Goal: Transaction & Acquisition: Purchase product/service

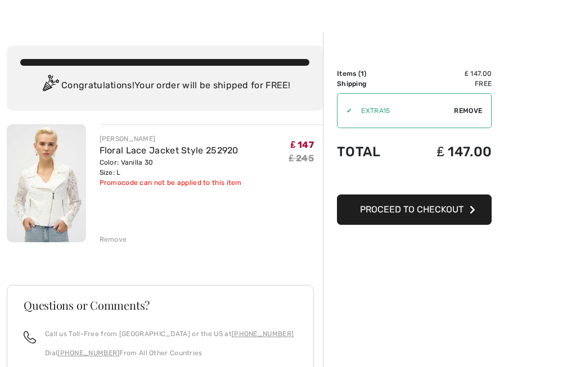
scroll to position [24, 0]
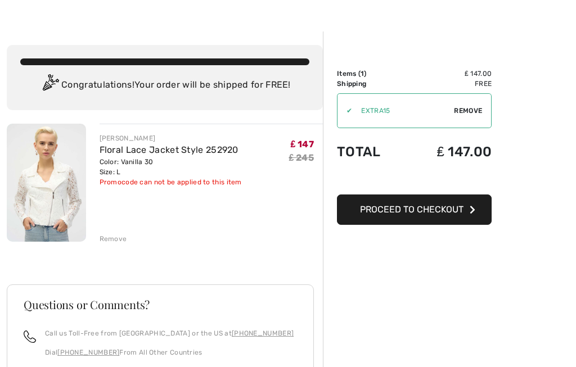
click at [458, 108] on span "Remove" at bounding box center [468, 111] width 28 height 10
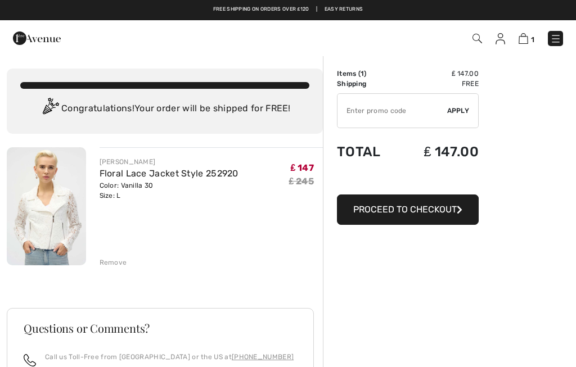
scroll to position [0, 0]
click at [426, 210] on span "Proceed to Checkout" at bounding box center [405, 209] width 104 height 11
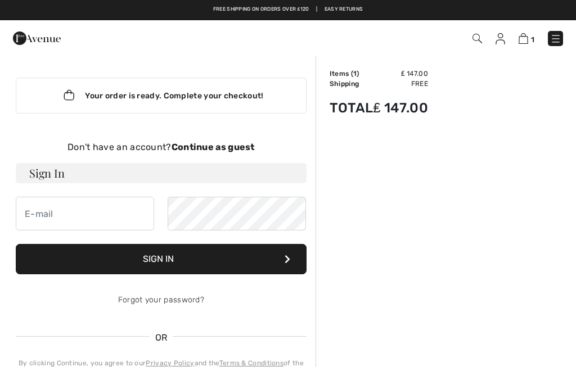
click at [209, 149] on strong "Continue as guest" at bounding box center [213, 147] width 83 height 11
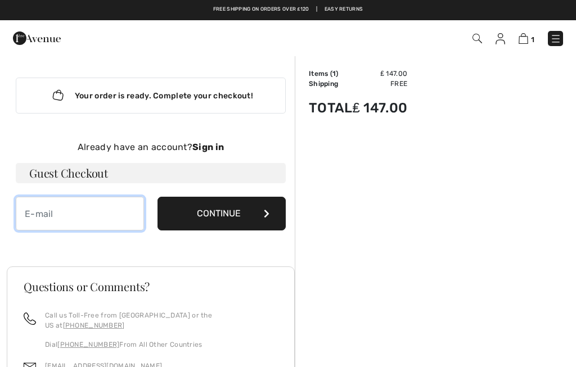
click at [35, 209] on input "email" at bounding box center [80, 214] width 128 height 34
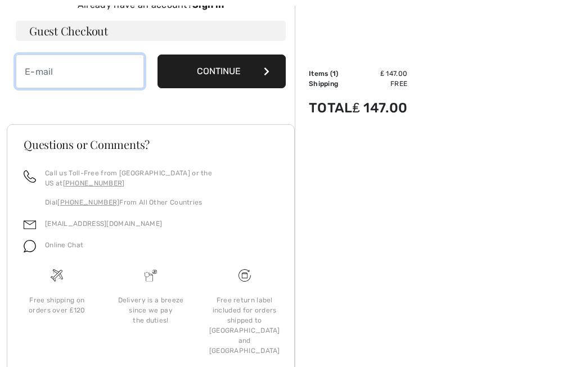
type input "sandrajirwin@hotmail.co.uk"
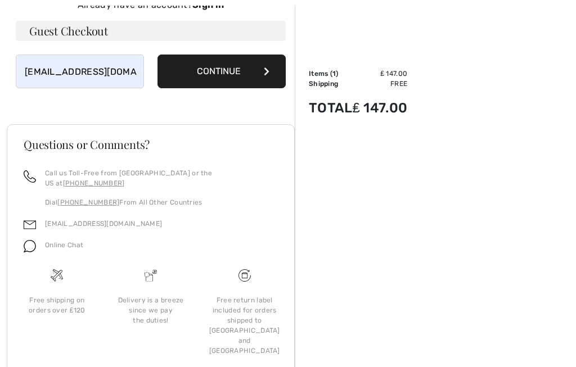
click at [230, 67] on button "Continue" at bounding box center [222, 72] width 128 height 34
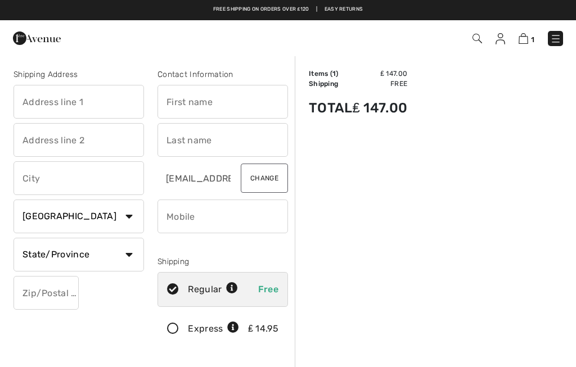
click at [37, 97] on input "text" at bounding box center [79, 102] width 131 height 34
type input "5 Inver Road, Shannock Green, Newtownbutler, Enniskillen, Newtownbutler"
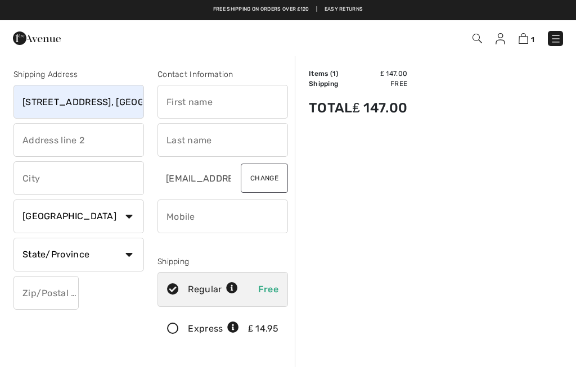
type input "Newtownbutler"
type input "Newtownbutler, Enniskillen"
select select "GB"
type input "BT926PR"
type input "Sandra"
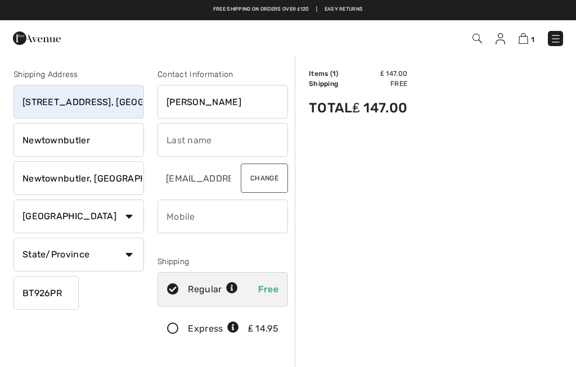
type input "Irwin"
type input "07531606899"
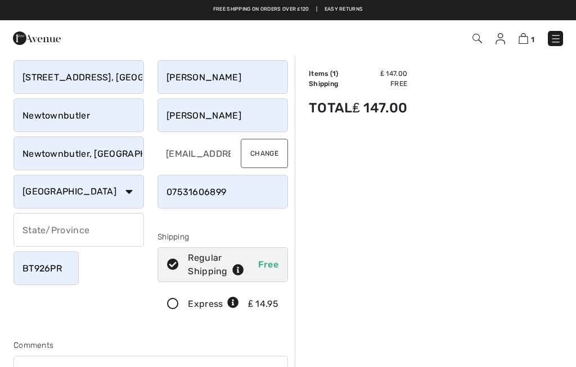
scroll to position [22, 0]
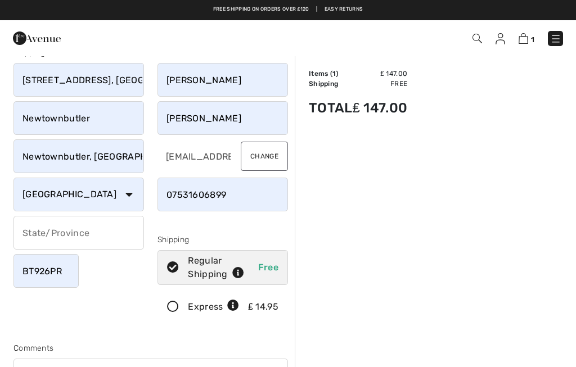
click at [92, 157] on input "Newtownbutler, Enniskillen" at bounding box center [79, 157] width 131 height 34
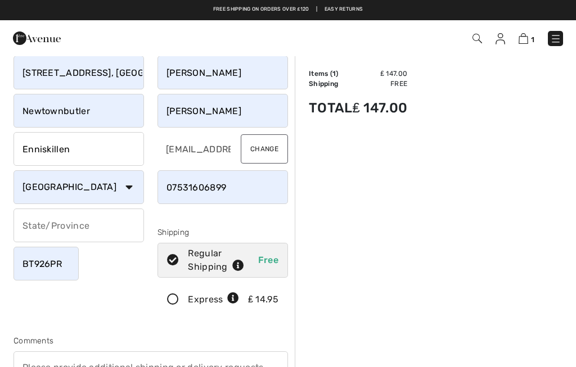
scroll to position [29, 0]
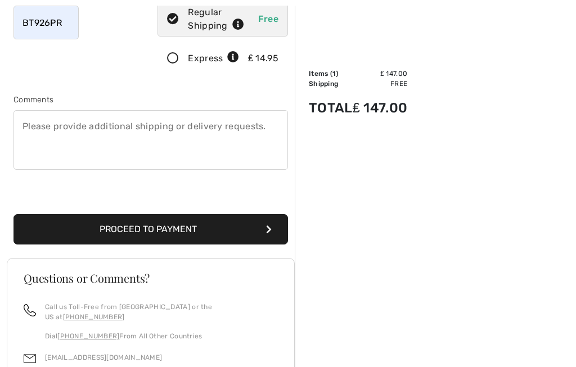
type input "Enniskillen"
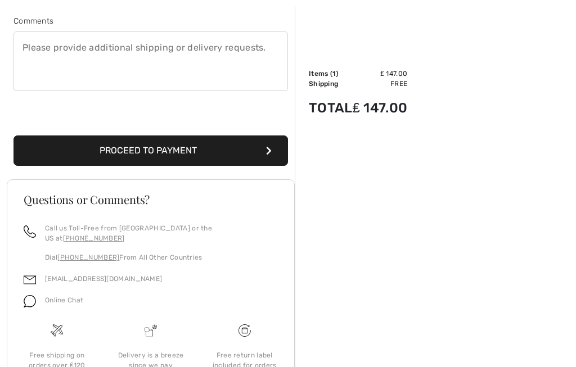
scroll to position [376, 0]
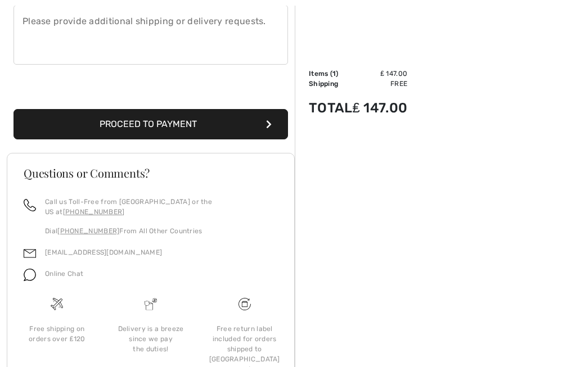
click at [174, 116] on button "Proceed to Payment" at bounding box center [151, 124] width 275 height 30
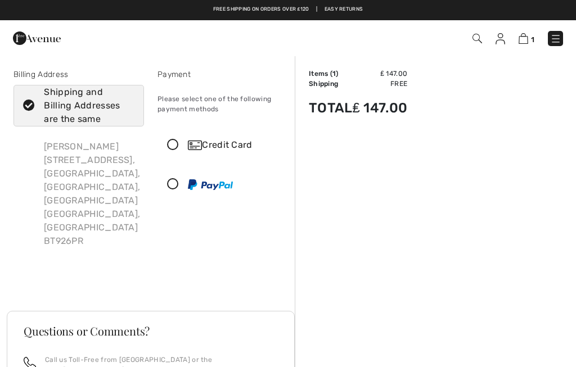
click at [186, 180] on icon at bounding box center [173, 185] width 30 height 12
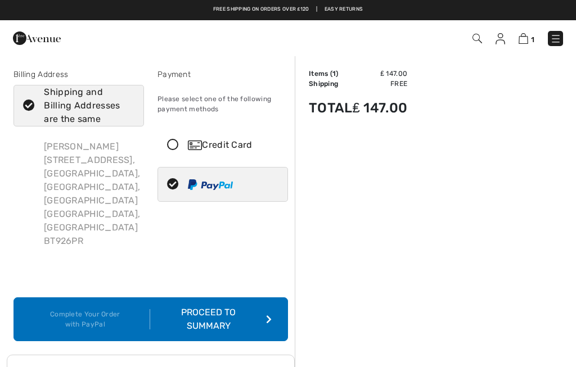
click at [245, 328] on div "Proceed to Summary" at bounding box center [211, 319] width 122 height 27
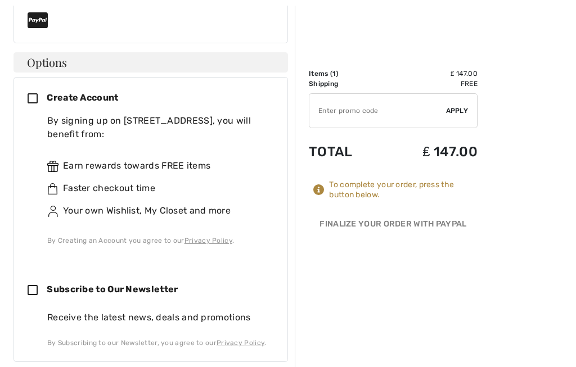
scroll to position [554, 0]
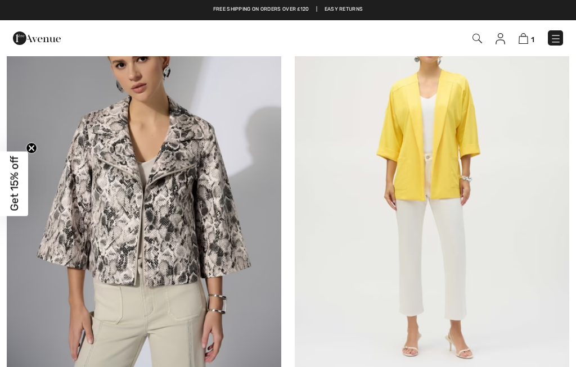
scroll to position [10235, 0]
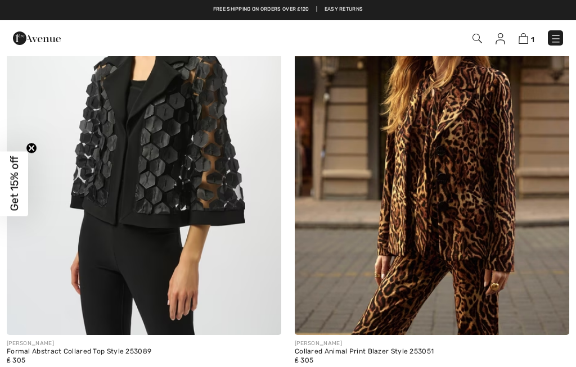
click at [528, 43] on img at bounding box center [524, 38] width 10 height 11
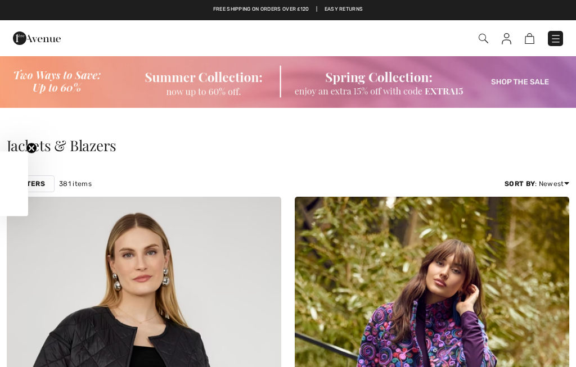
scroll to position [11966, 0]
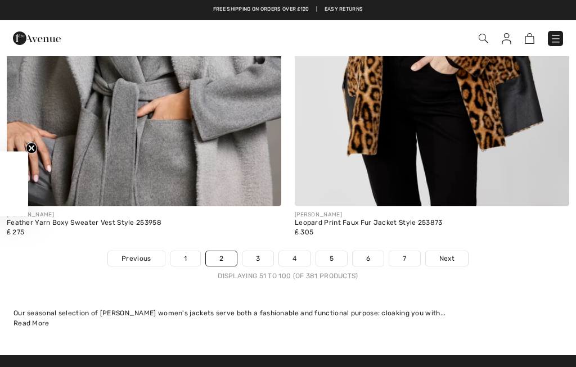
click at [258, 252] on link "3" at bounding box center [258, 259] width 31 height 15
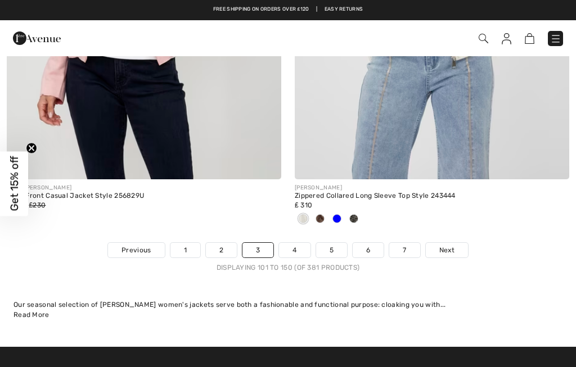
scroll to position [11843, 0]
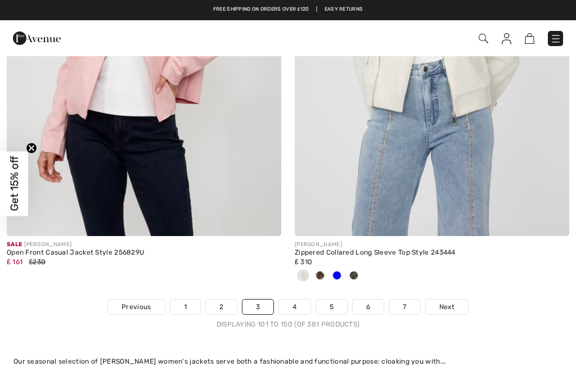
click at [452, 302] on span "Next" at bounding box center [446, 307] width 15 height 10
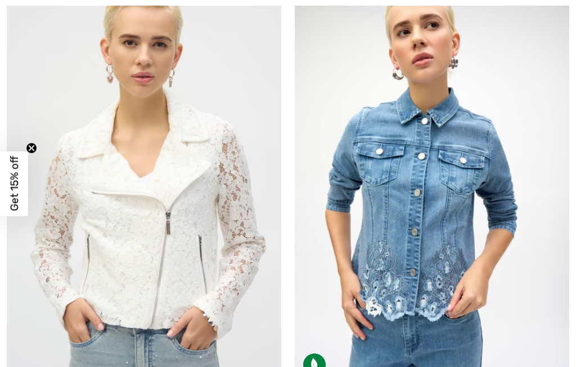
scroll to position [10371, 0]
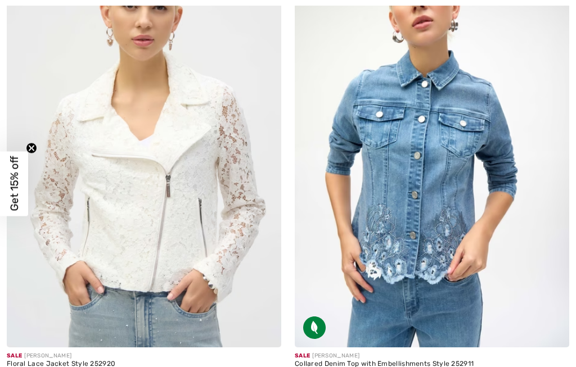
click at [427, 263] on img at bounding box center [432, 142] width 275 height 412
click at [423, 270] on img at bounding box center [432, 142] width 275 height 412
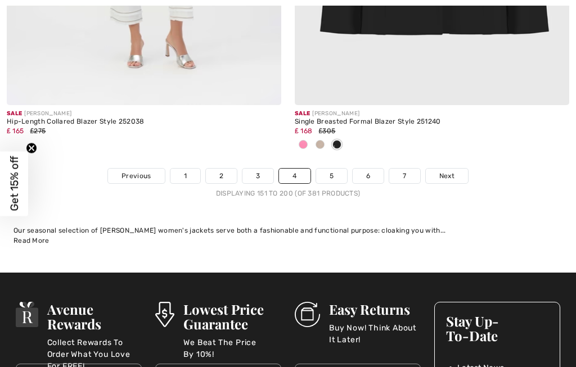
scroll to position [12126, 0]
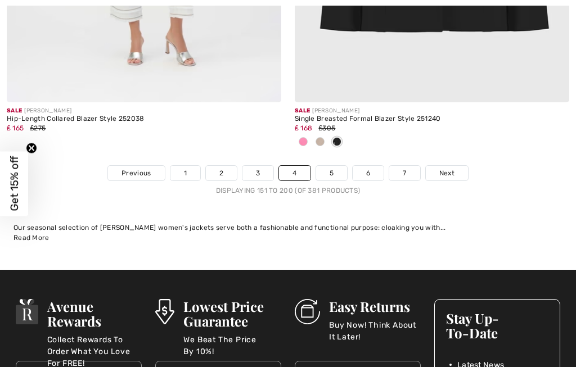
click at [335, 166] on link "5" at bounding box center [331, 173] width 31 height 15
